Goal: Task Accomplishment & Management: Manage account settings

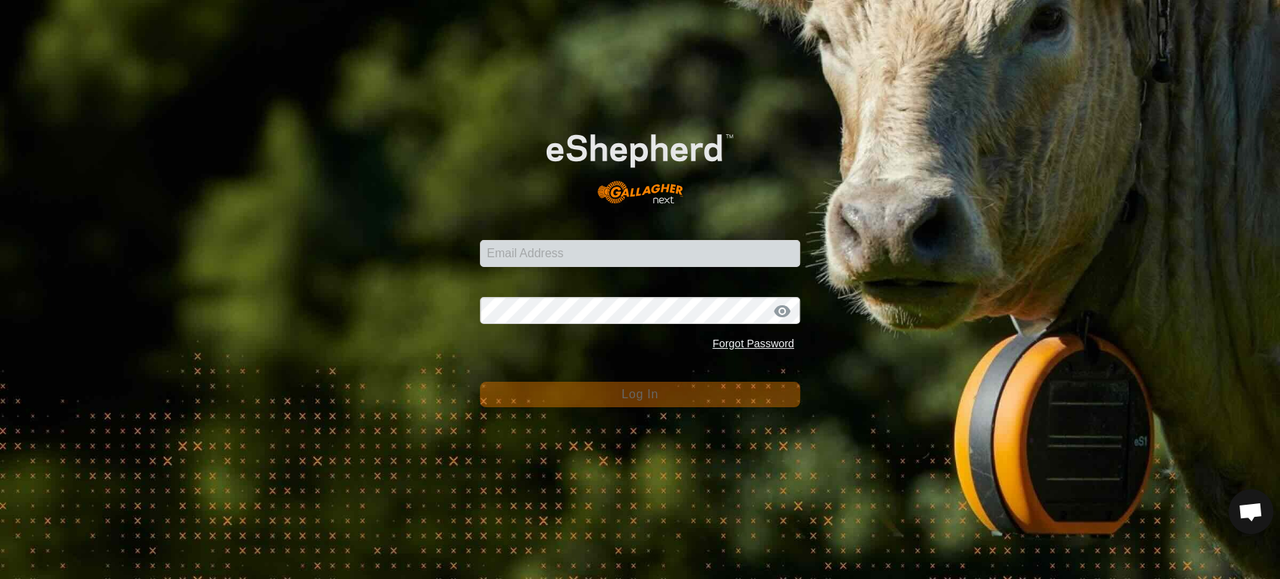
scroll to position [3090, 0]
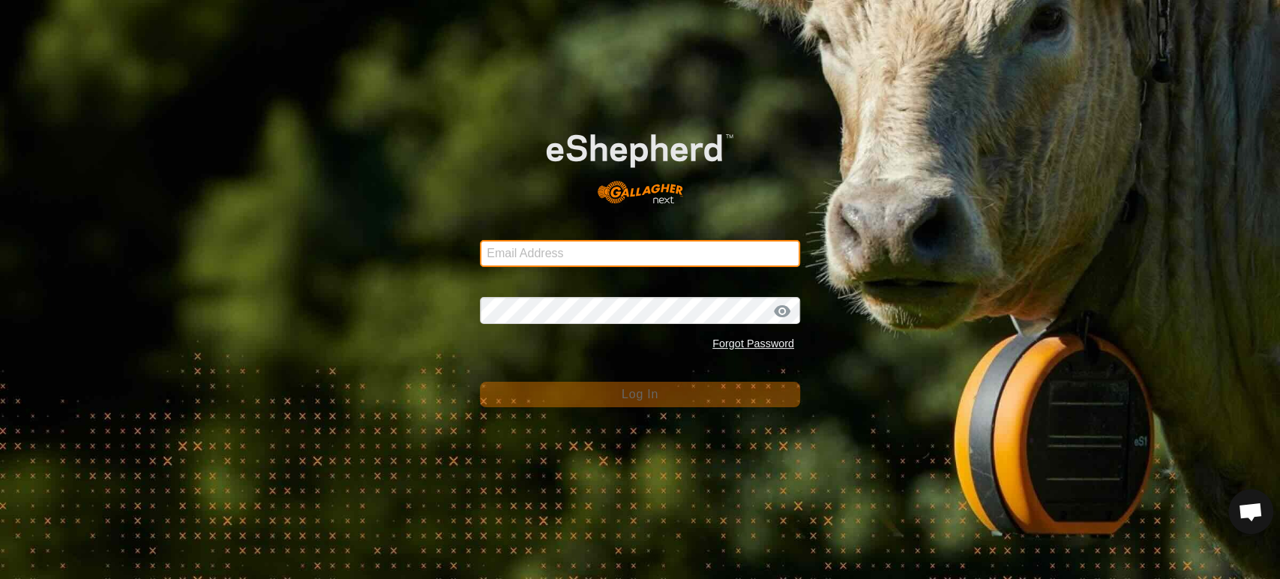
type input "[EMAIL_ADDRESS][DOMAIN_NAME]"
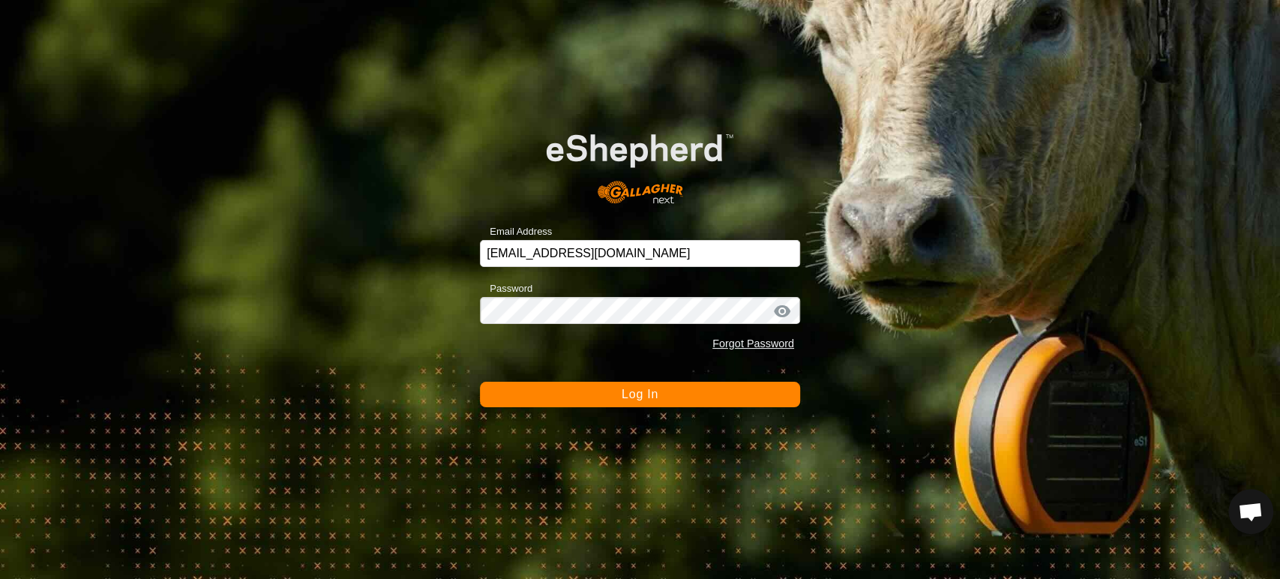
click at [642, 400] on span "Log In" at bounding box center [640, 394] width 37 height 13
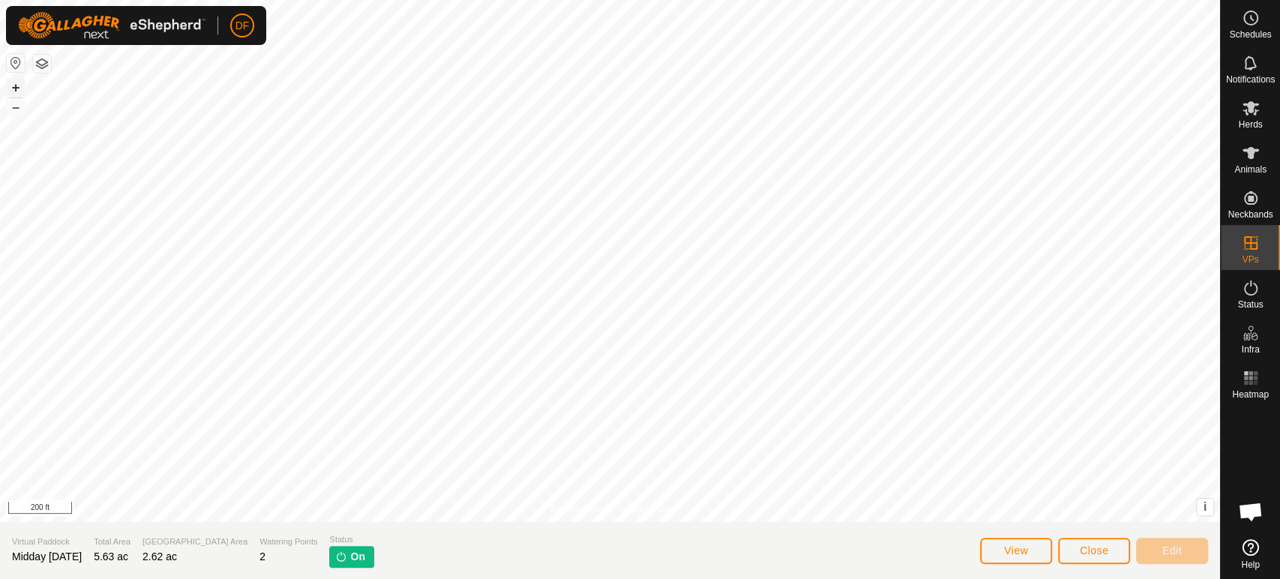
click at [12, 88] on button "+" at bounding box center [16, 88] width 18 height 18
click at [688, 578] on html "DF Schedules Notifications Herds Animals Neckbands VPs Status Infra Heatmap Hel…" at bounding box center [640, 289] width 1280 height 579
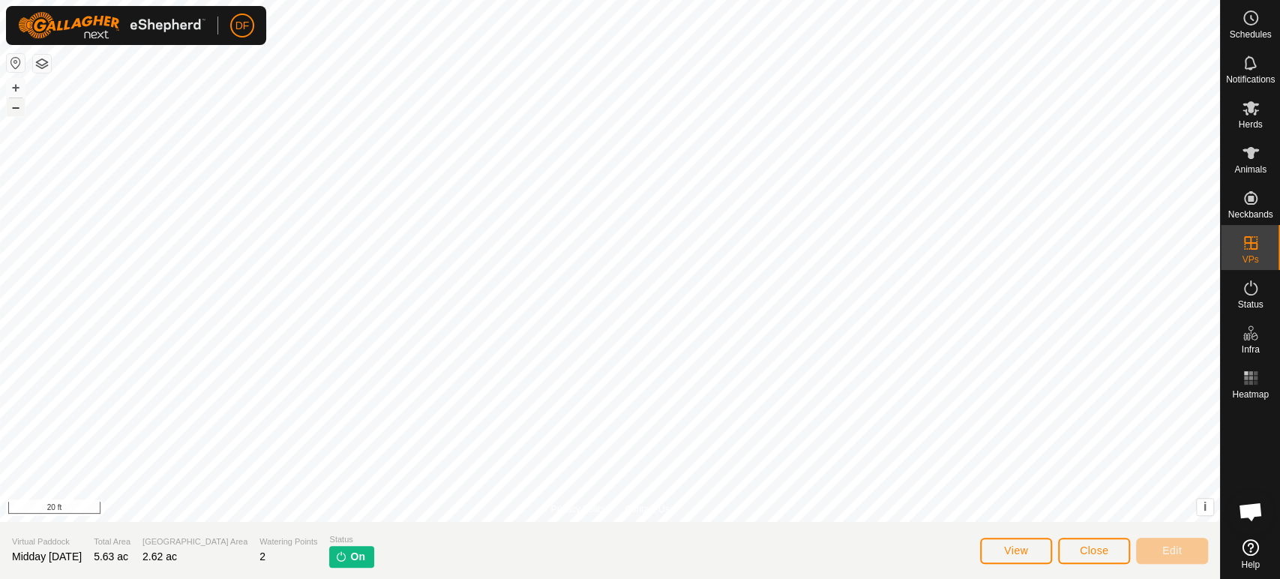
click at [10, 109] on button "–" at bounding box center [16, 107] width 18 height 18
click at [13, 84] on button "+" at bounding box center [16, 88] width 18 height 18
click at [1248, 153] on icon at bounding box center [1250, 153] width 16 height 12
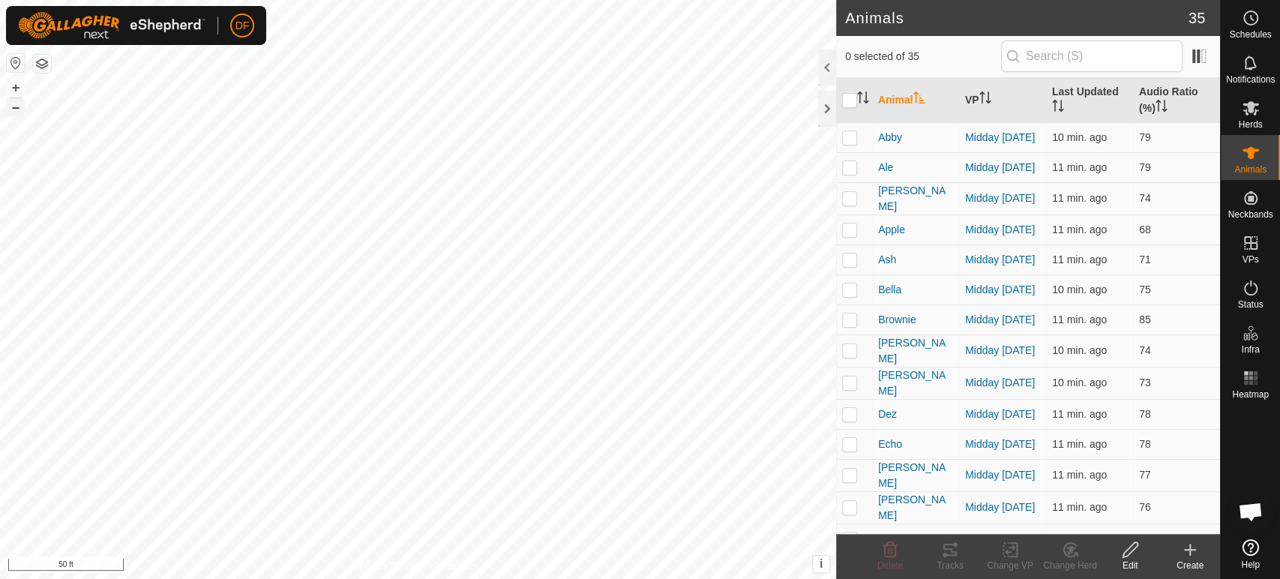
scroll to position [3090, 0]
click at [20, 113] on button "–" at bounding box center [16, 107] width 18 height 18
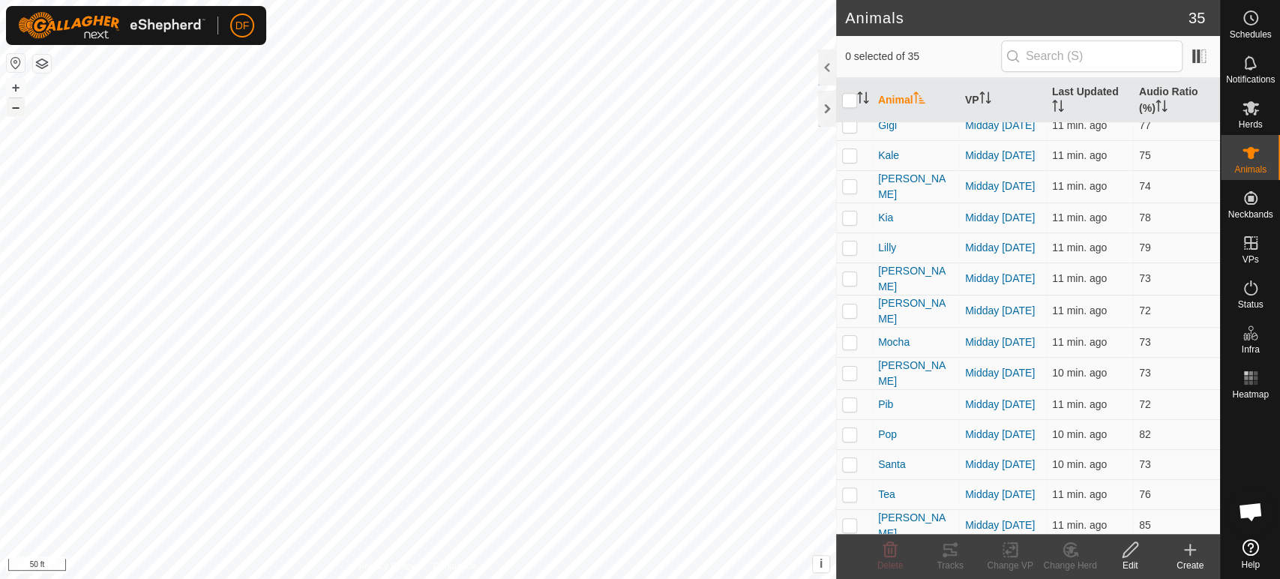
scroll to position [487, 0]
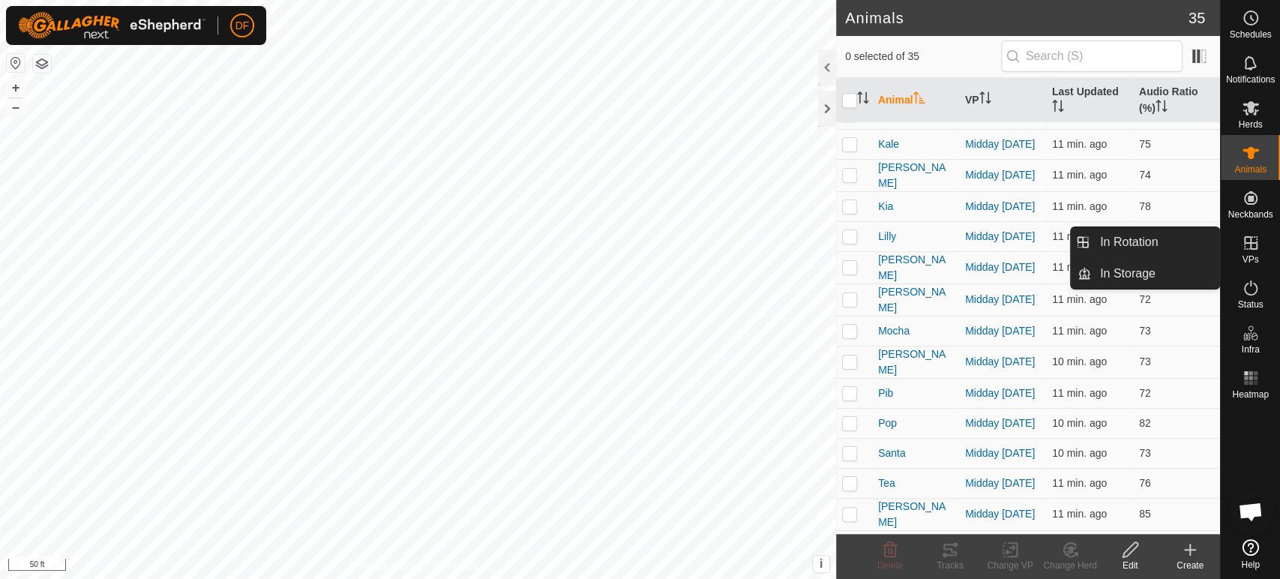
click at [1242, 247] on icon at bounding box center [1251, 243] width 18 height 18
click at [1188, 242] on link "In Rotation" at bounding box center [1155, 242] width 128 height 30
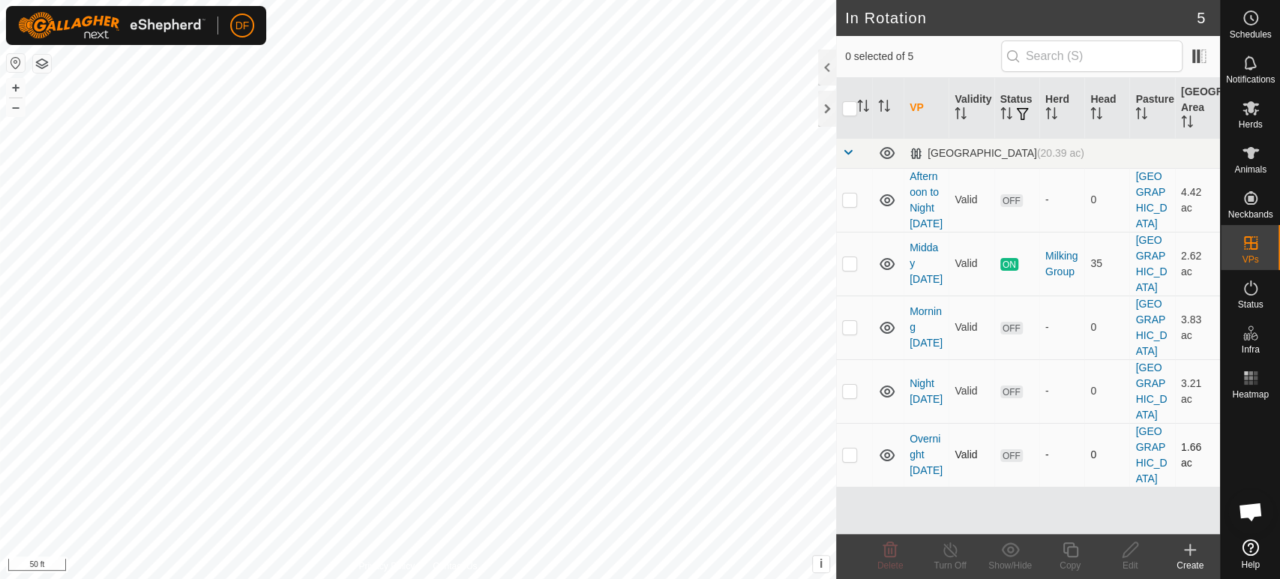
click at [852, 448] on p-checkbox at bounding box center [849, 454] width 15 height 12
click at [888, 563] on span "Delete" at bounding box center [890, 565] width 26 height 10
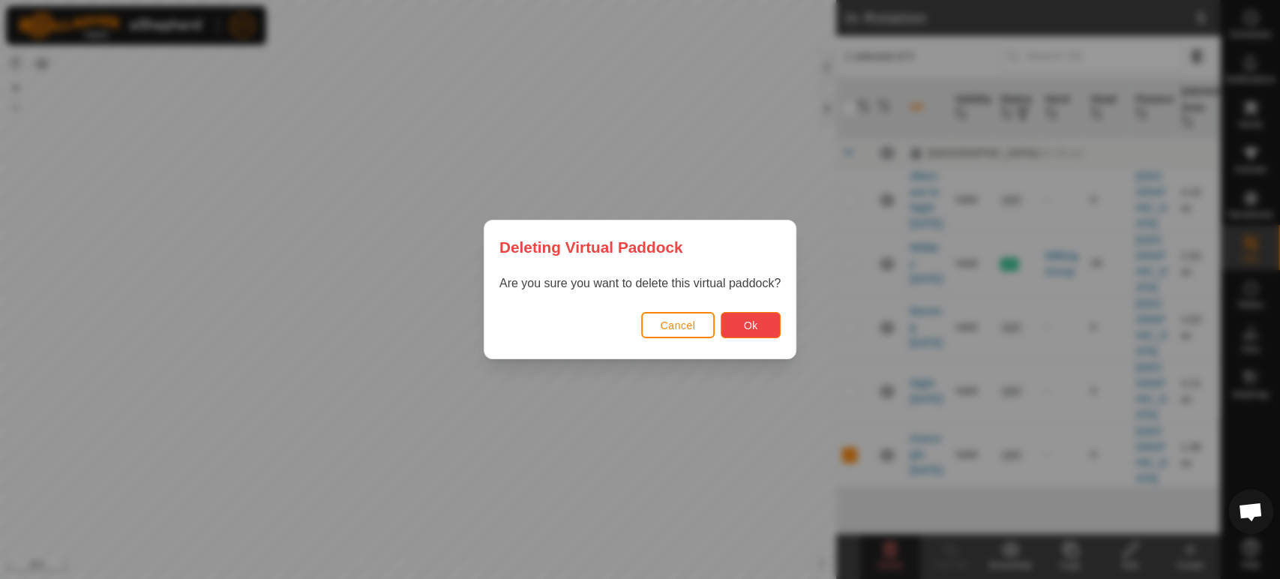
click at [744, 329] on span "Ok" at bounding box center [751, 325] width 14 height 12
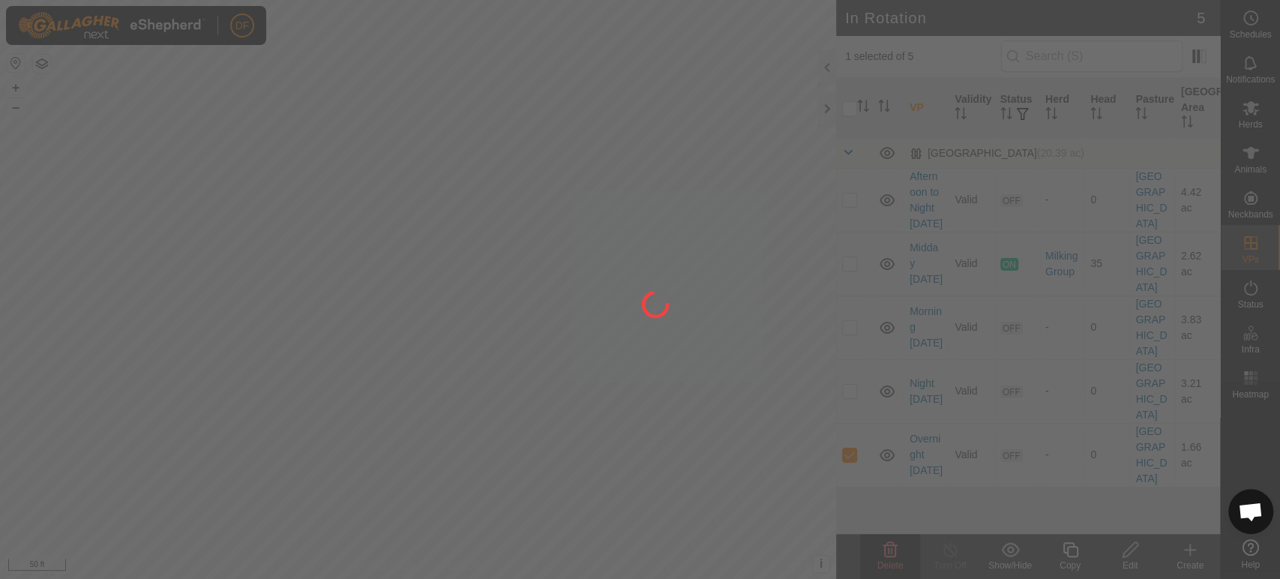
checkbox input "false"
